Goal: Task Accomplishment & Management: Manage account settings

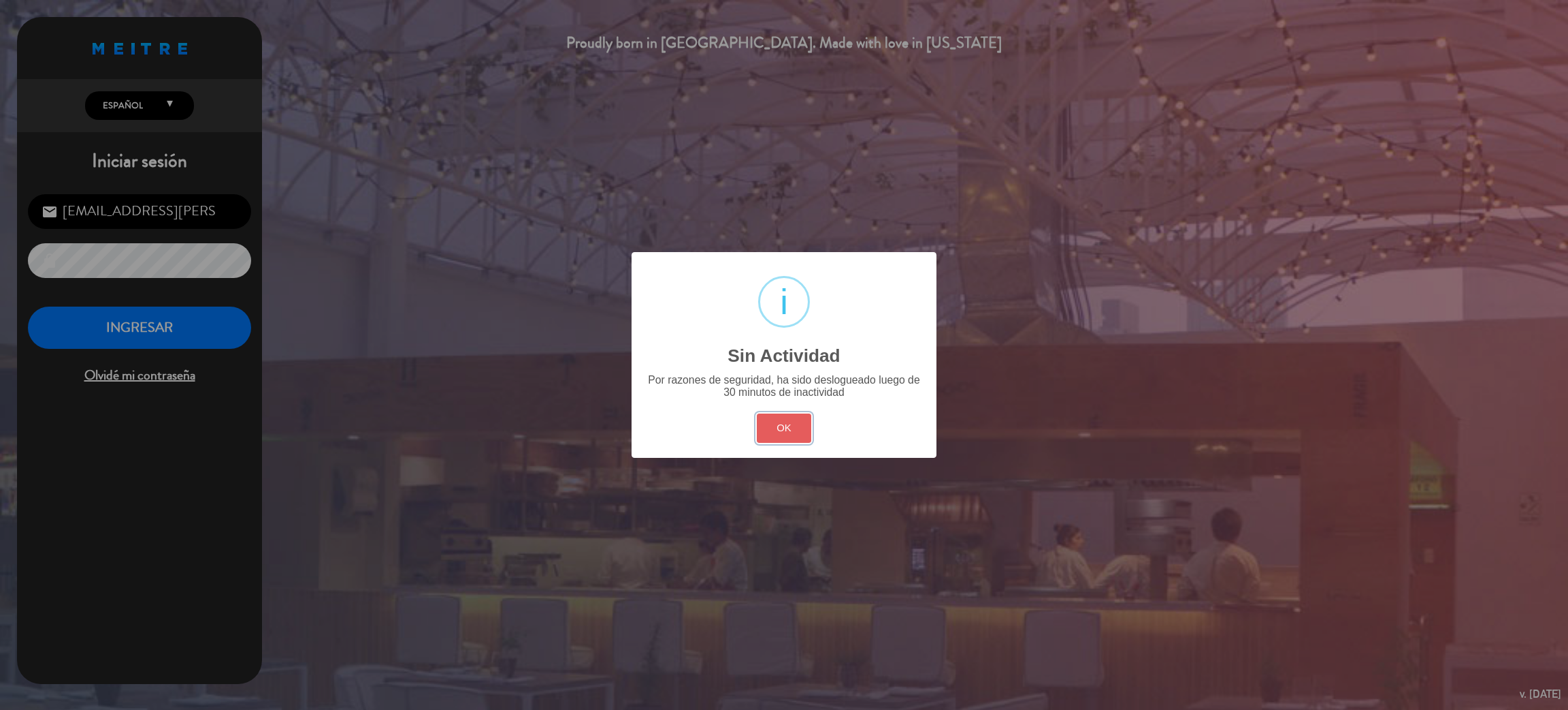
click at [794, 418] on button "OK" at bounding box center [784, 428] width 55 height 29
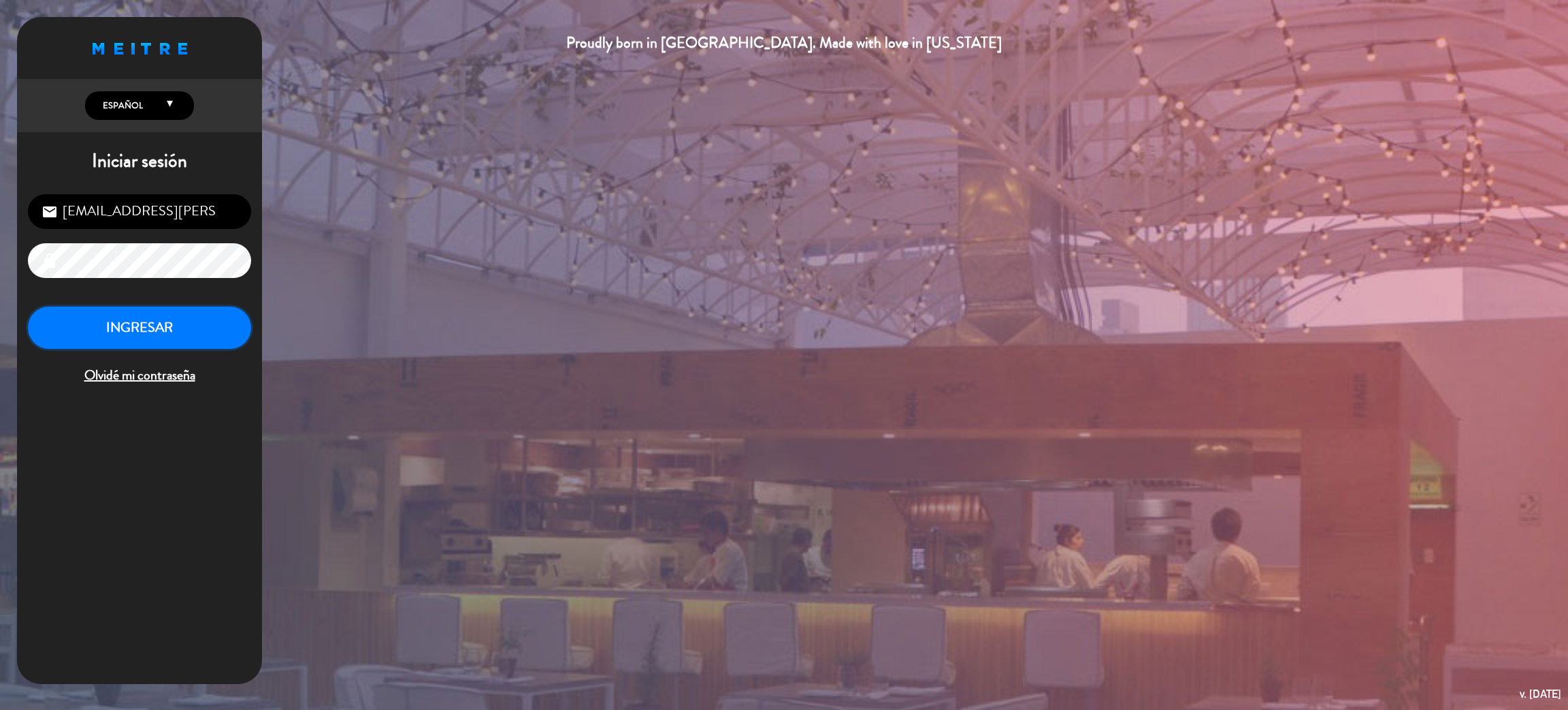
click at [190, 335] on button "INGRESAR" at bounding box center [140, 328] width 223 height 43
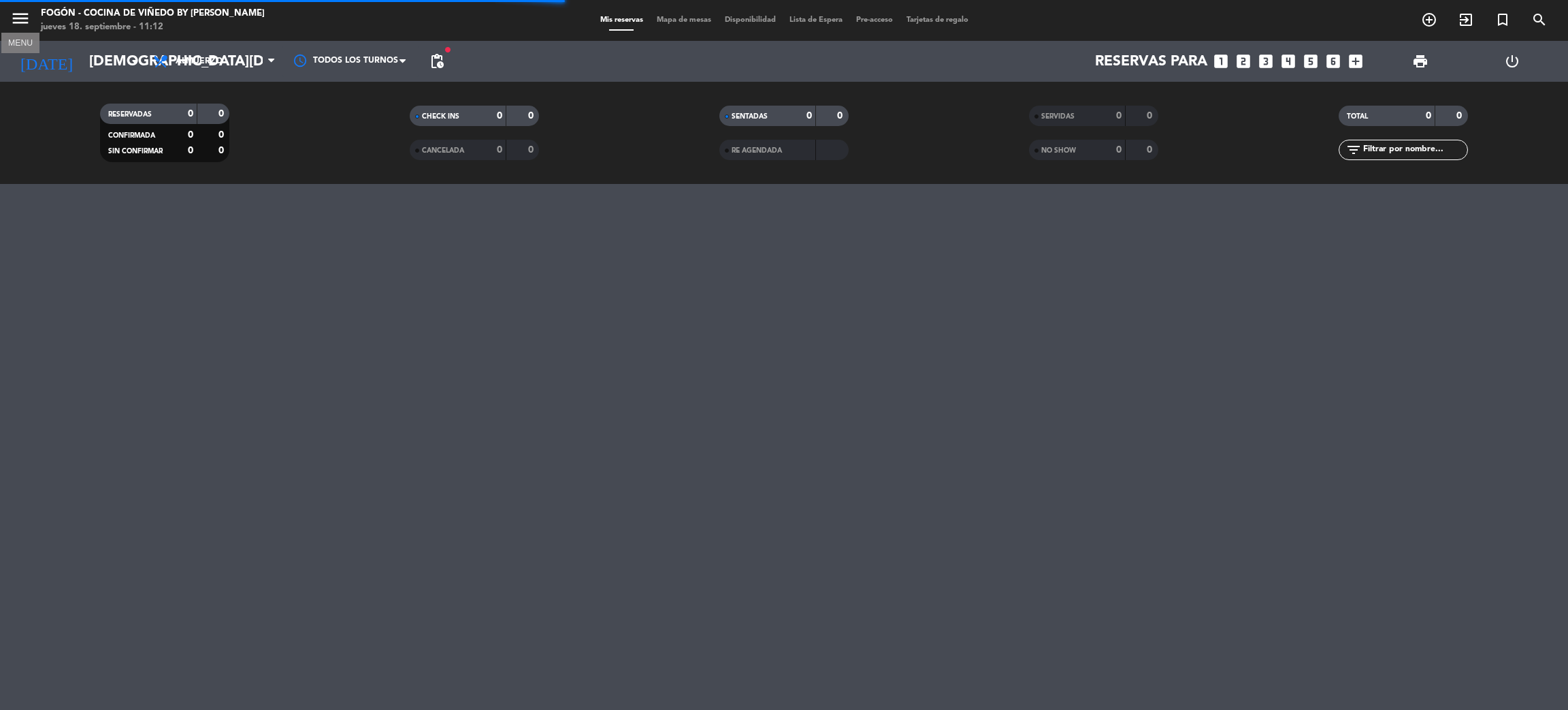
click at [25, 28] on icon "menu" at bounding box center [20, 18] width 21 height 21
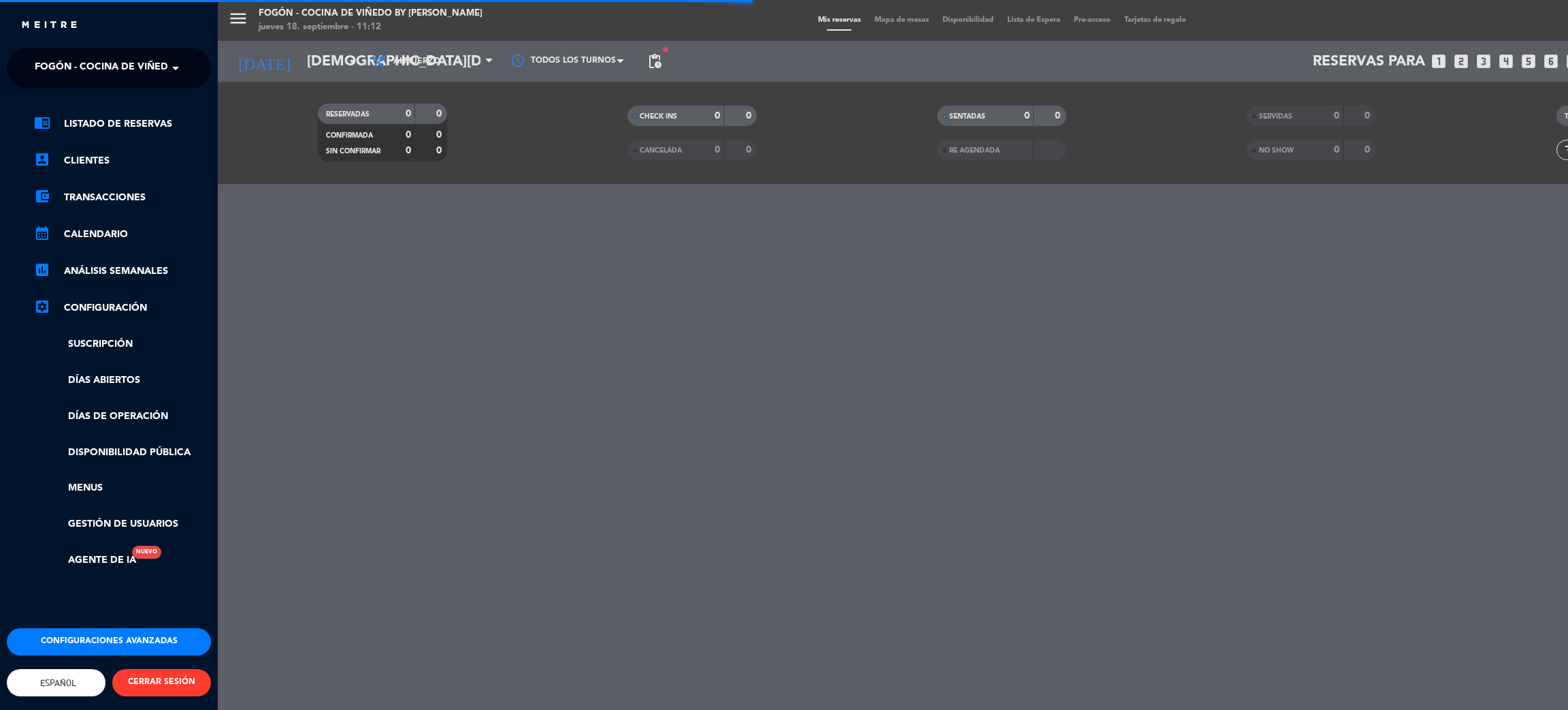
click at [133, 76] on span "Fogón - Cocina de viñedo by [PERSON_NAME]" at bounding box center [153, 68] width 238 height 28
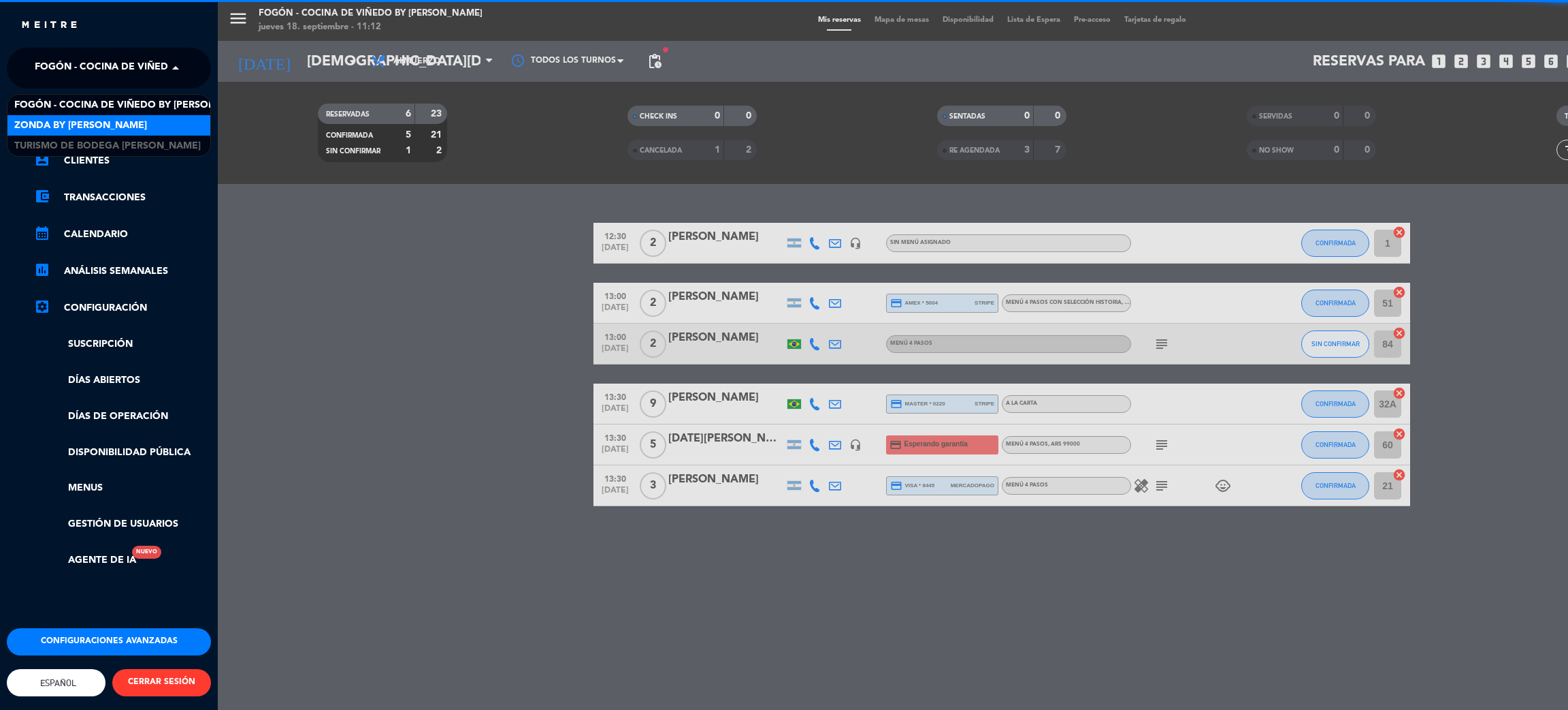
click at [75, 118] on span "Zonda by [PERSON_NAME]" at bounding box center [81, 125] width 133 height 16
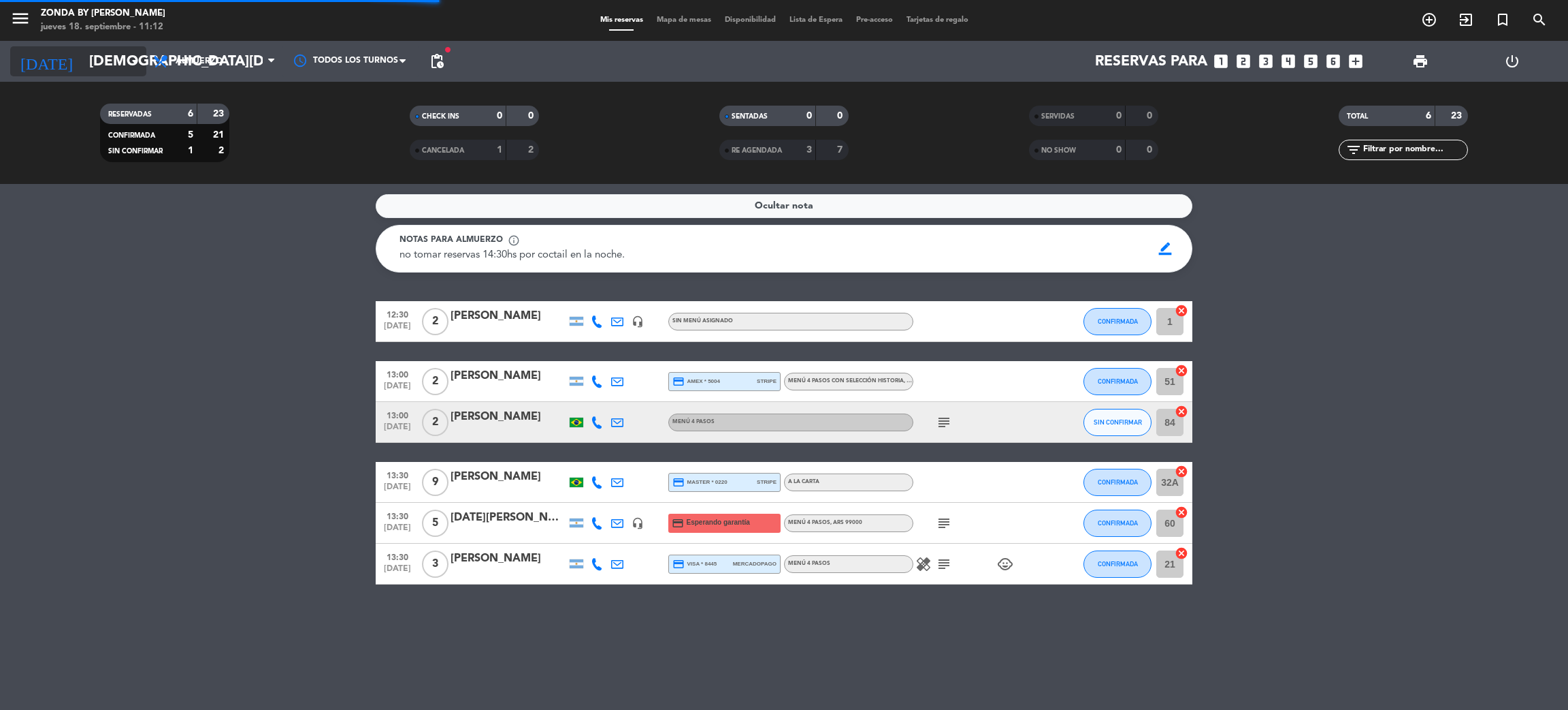
click at [112, 52] on input "[DEMOGRAPHIC_DATA][DATE]" at bounding box center [175, 61] width 187 height 30
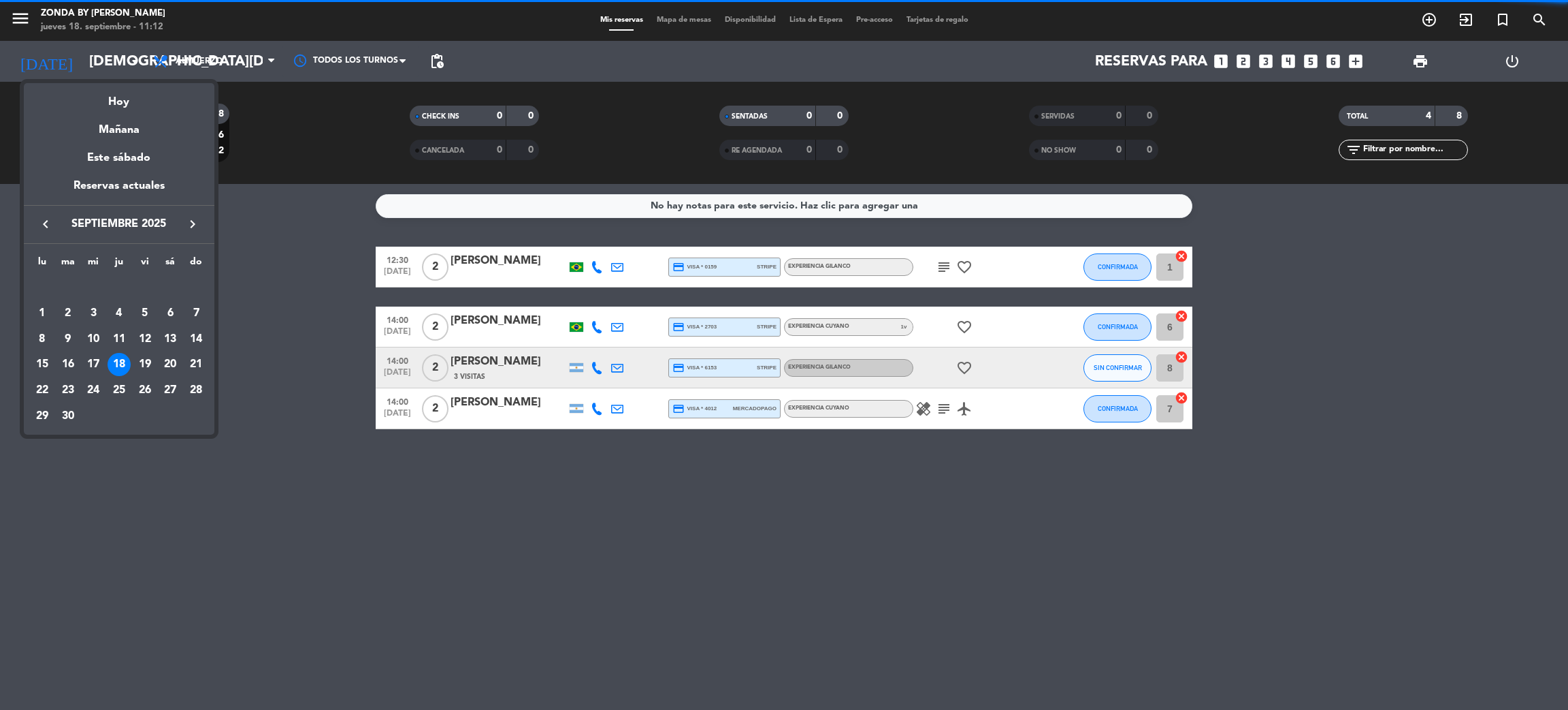
click at [193, 220] on icon "keyboard_arrow_right" at bounding box center [192, 223] width 17 height 17
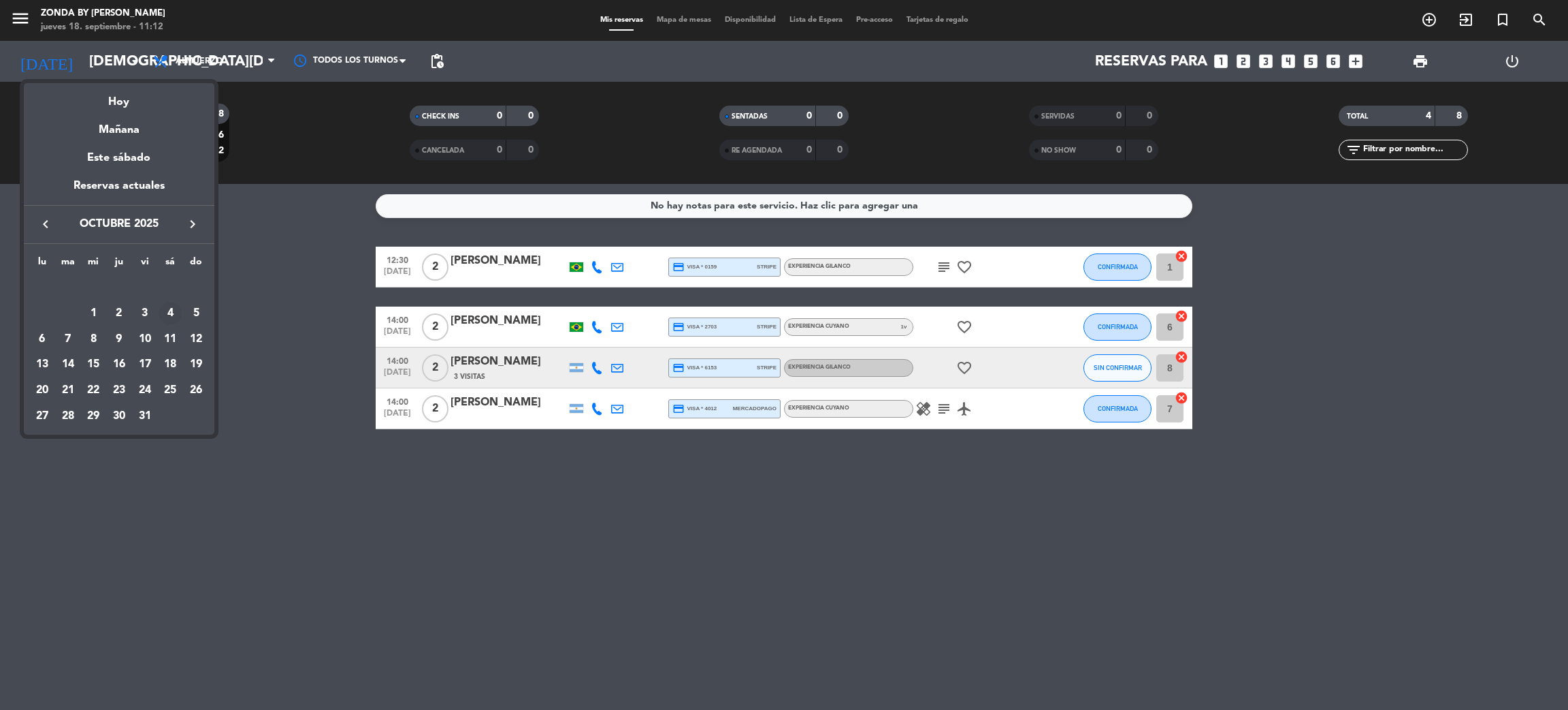
click at [168, 316] on div "4" at bounding box center [170, 313] width 23 height 24
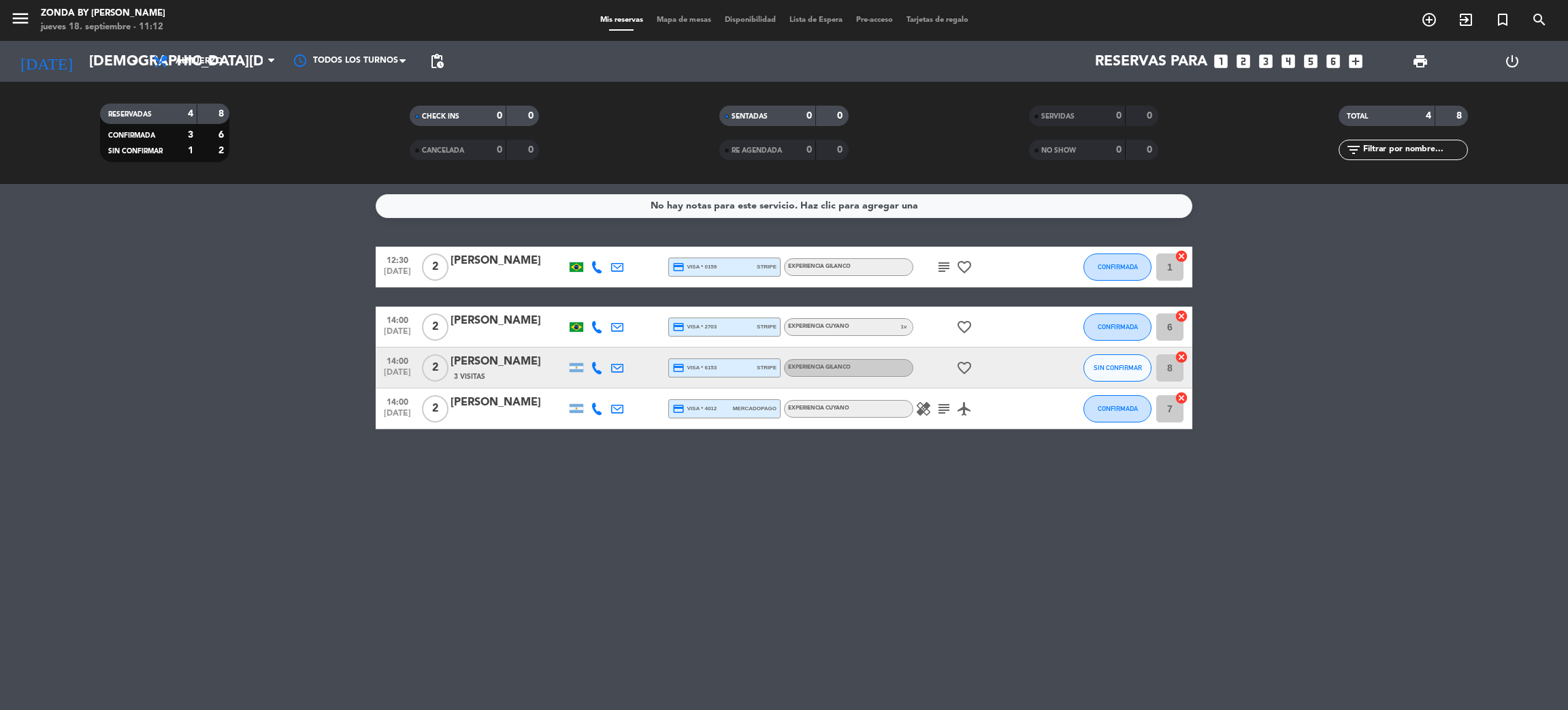
type input "[DATE]"
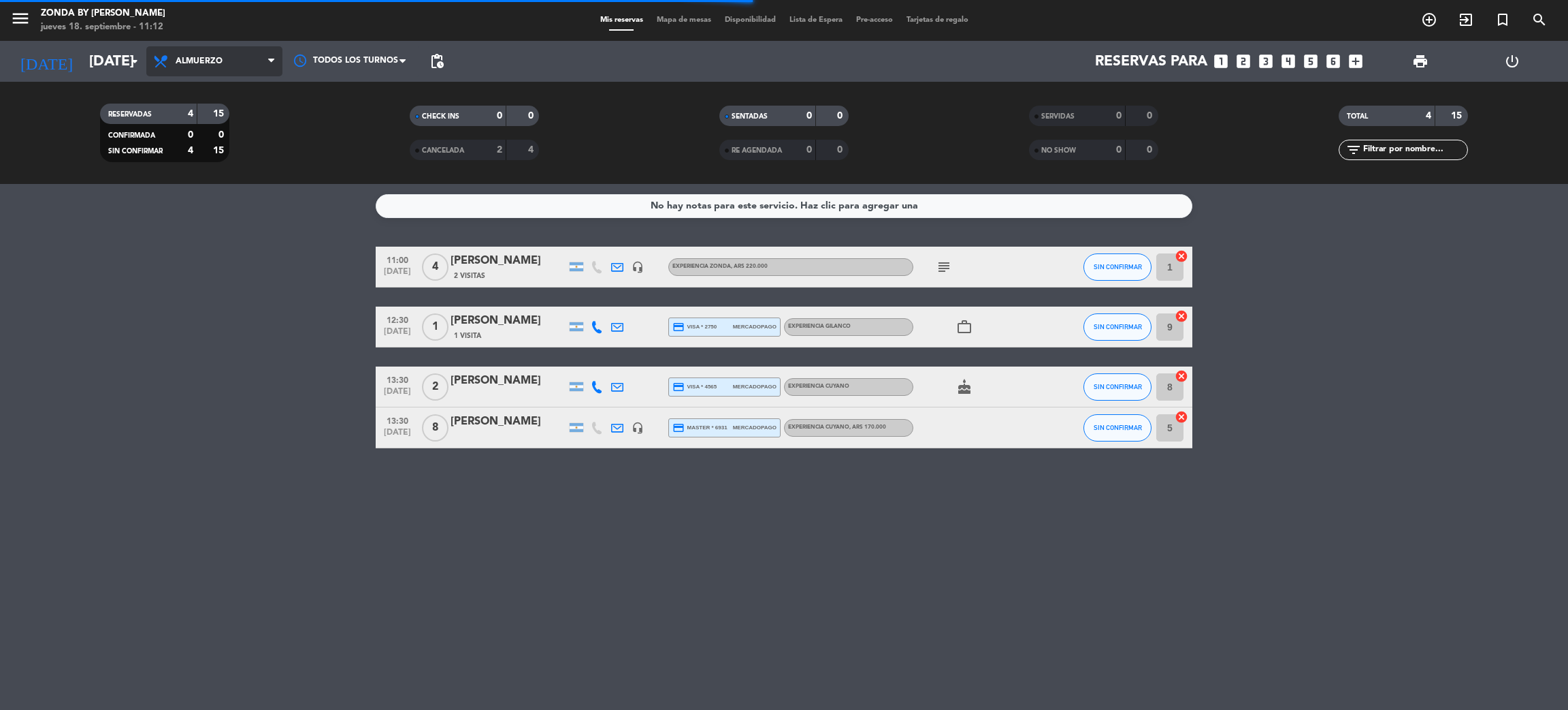
click at [267, 66] on span "Almuerzo" at bounding box center [214, 61] width 136 height 30
click at [203, 153] on div "menu Zonda by [PERSON_NAME] [DATE] 18. septiembre - 11:12 Mis reservas Mapa de …" at bounding box center [784, 92] width 1568 height 184
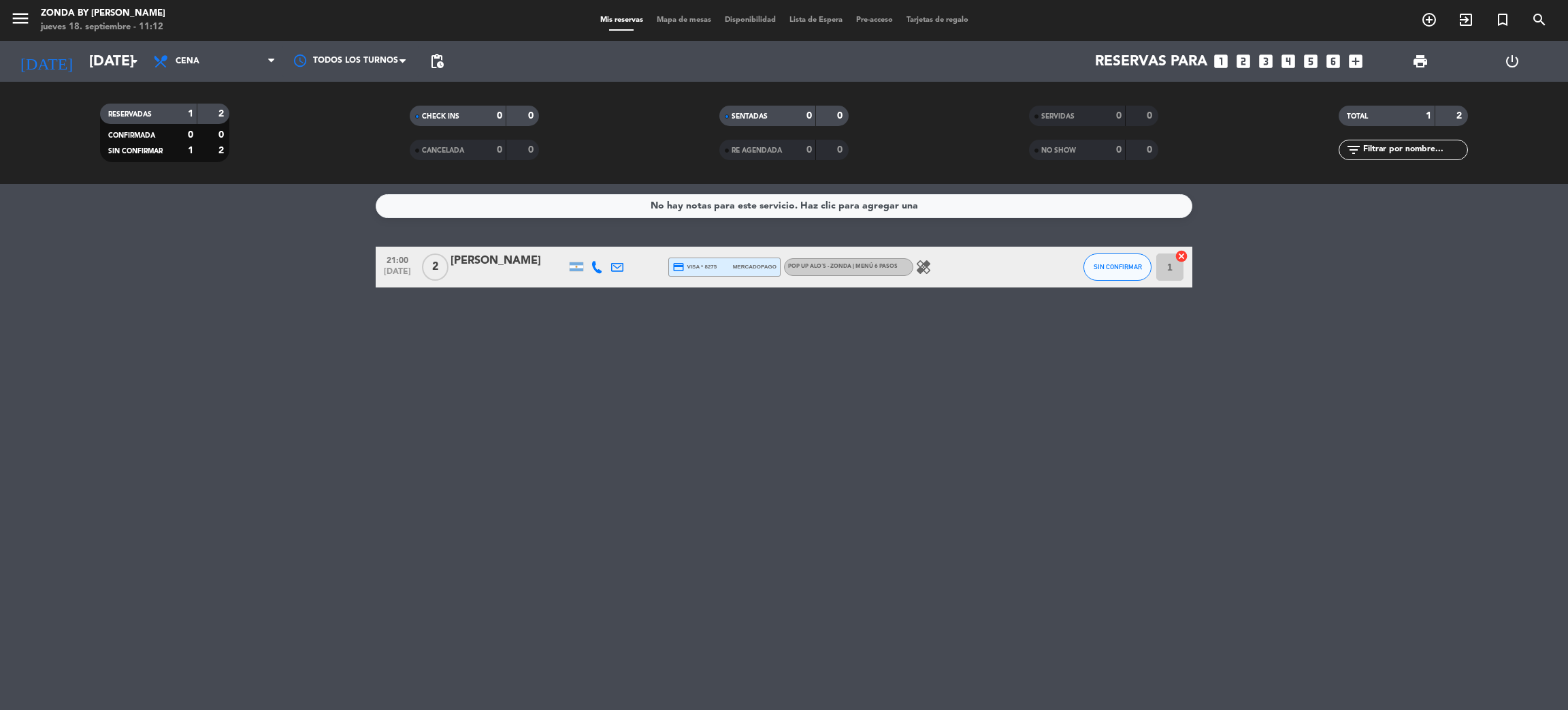
click at [325, 449] on div "No hay notas para este servicio. Haz clic para agregar una 21:00 [DATE] 2 [PERS…" at bounding box center [784, 447] width 1568 height 526
click at [920, 268] on icon "healing" at bounding box center [923, 266] width 17 height 17
click at [1001, 455] on div "No hay notas para este servicio. Haz clic para agregar una 21:00 [DATE] 2 [PERS…" at bounding box center [784, 447] width 1568 height 526
click at [328, 484] on div "No hay notas para este servicio. Haz clic para agregar una 21:00 [DATE] 2 [PERS…" at bounding box center [784, 447] width 1568 height 526
